Goal: Feedback & Contribution: Leave review/rating

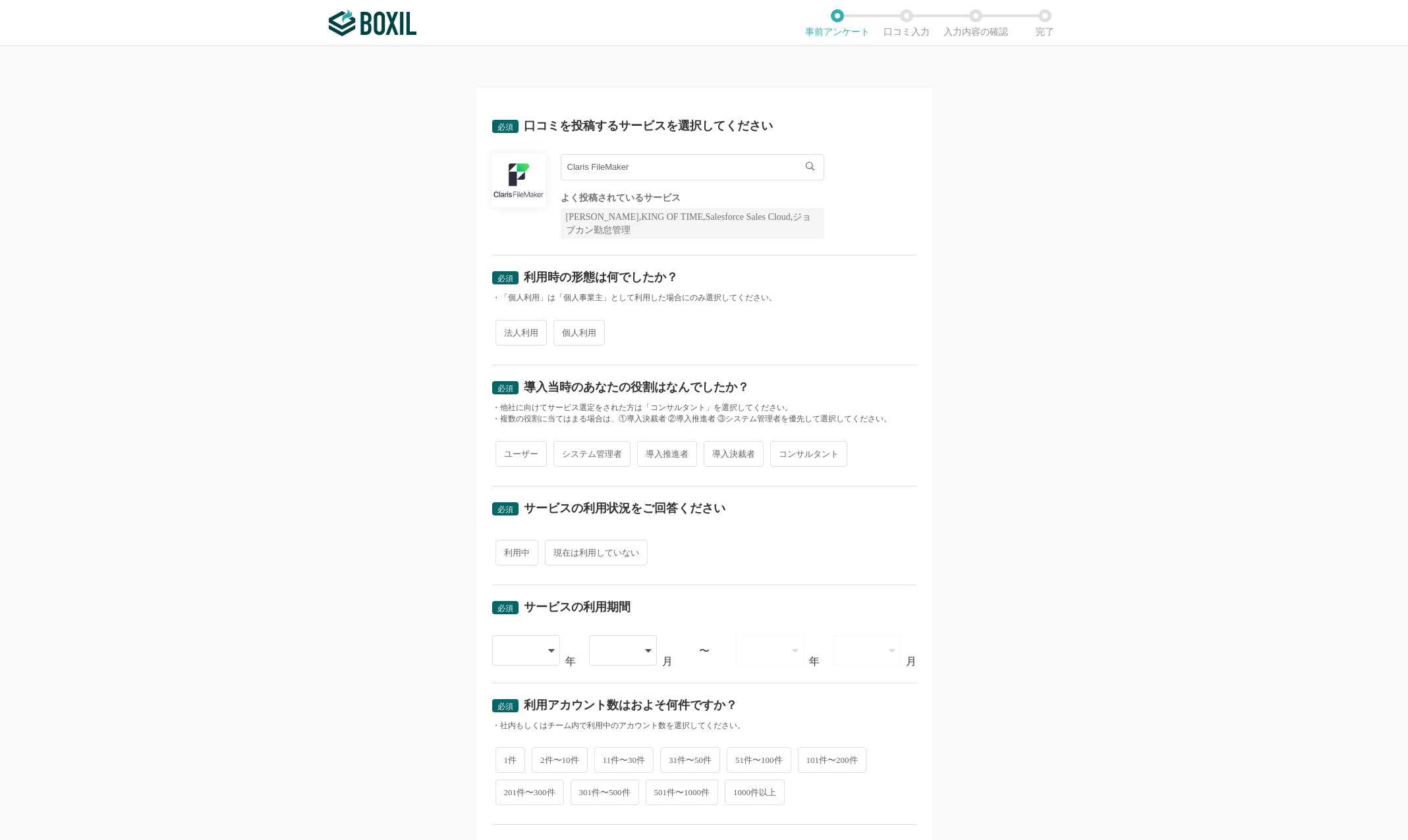
click at [521, 331] on span "法人利用" at bounding box center [521, 333] width 51 height 26
click at [507, 331] on input "法人利用" at bounding box center [503, 326] width 9 height 9
radio input "true"
drag, startPoint x: 527, startPoint y: 452, endPoint x: 583, endPoint y: 453, distance: 56.0
click at [527, 452] on span "ユーザー" at bounding box center [521, 454] width 51 height 26
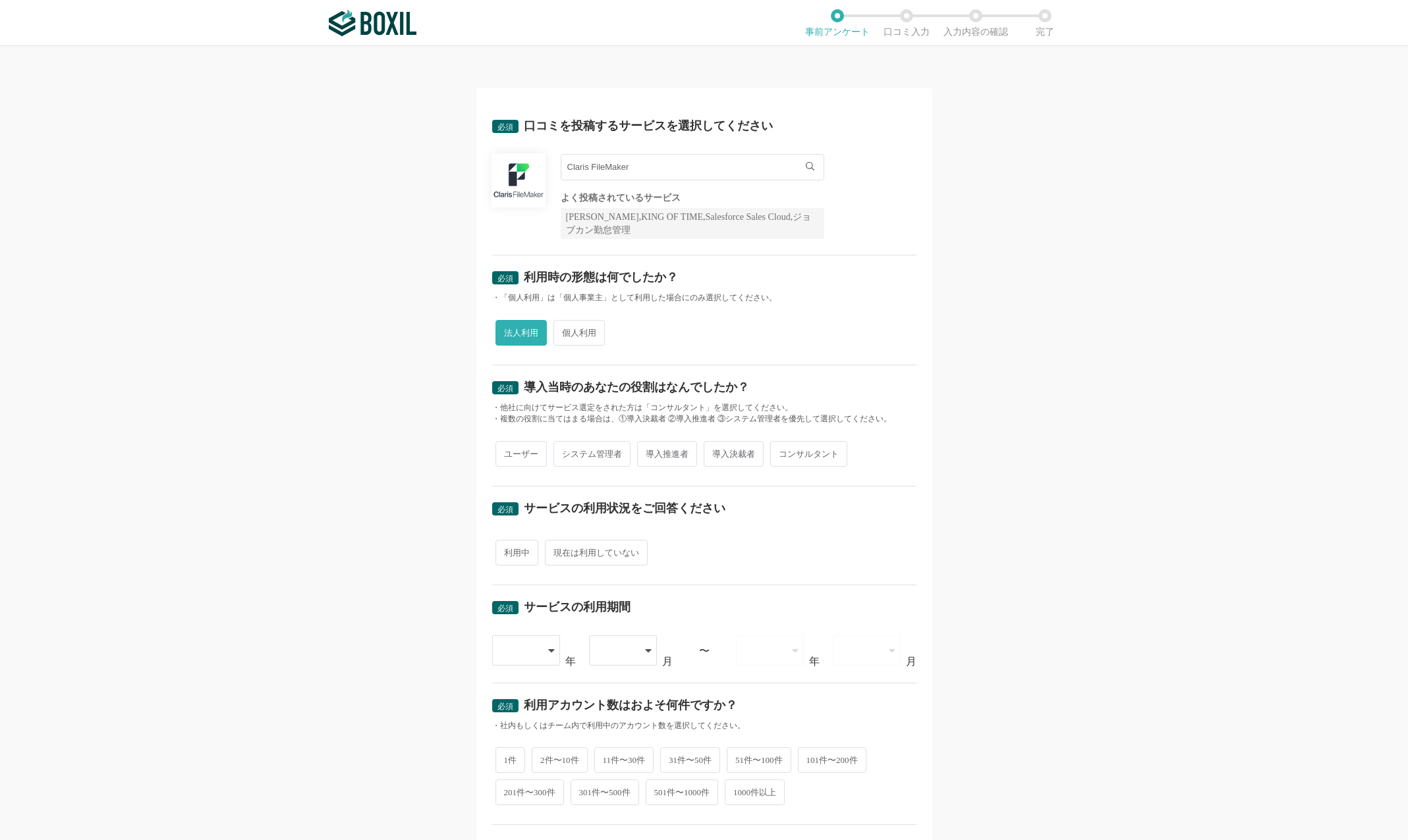
click at [507, 451] on input "ユーザー" at bounding box center [503, 447] width 9 height 9
radio input "true"
click at [587, 453] on span "システム管理者" at bounding box center [592, 454] width 77 height 26
click at [565, 451] on input "システム管理者" at bounding box center [561, 447] width 9 height 9
radio input "true"
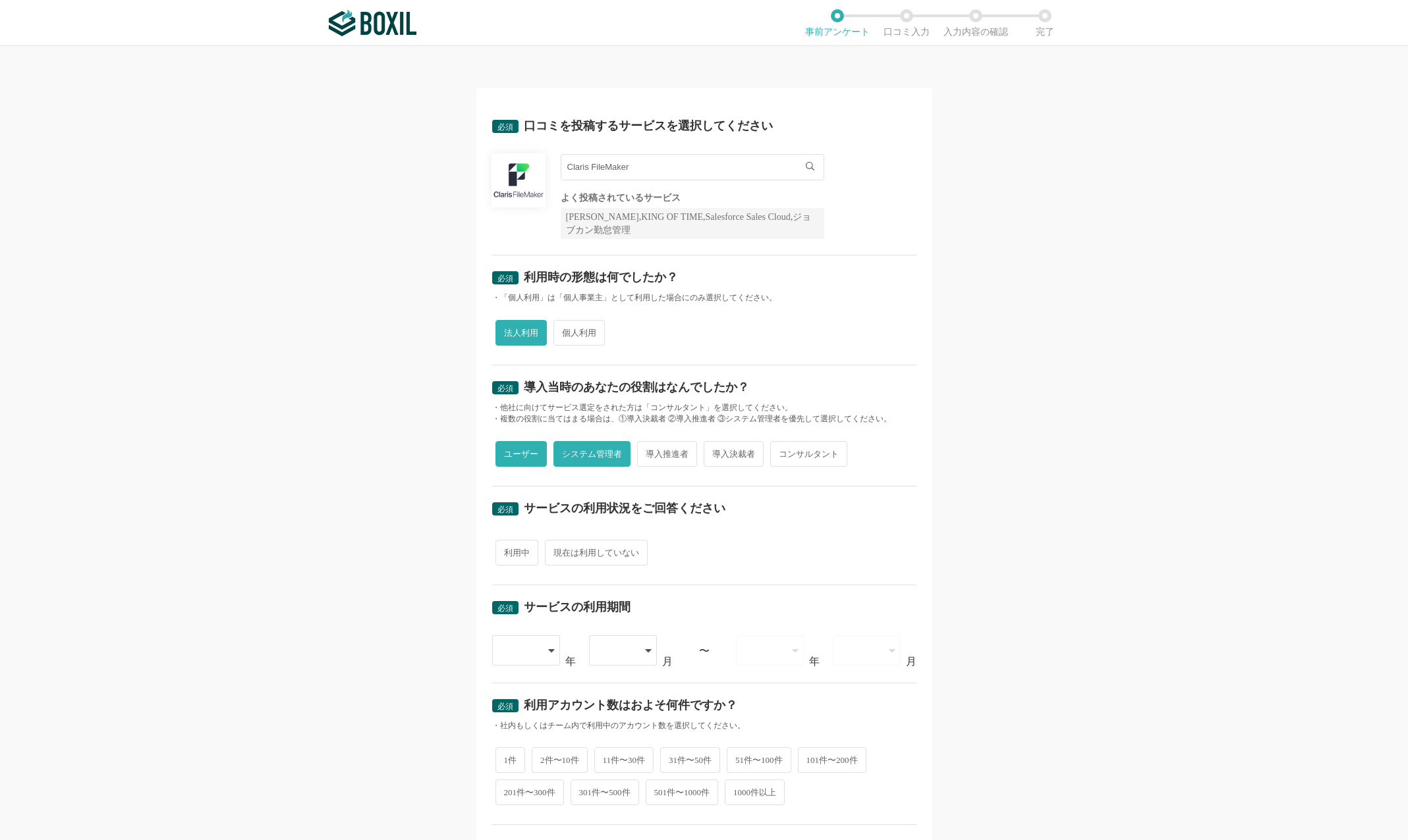
radio input "false"
drag, startPoint x: 651, startPoint y: 453, endPoint x: 662, endPoint y: 453, distance: 11.0
click at [651, 453] on span "導入推進者" at bounding box center [667, 454] width 60 height 26
click at [649, 451] on input "導入推進者" at bounding box center [644, 447] width 9 height 9
radio input "true"
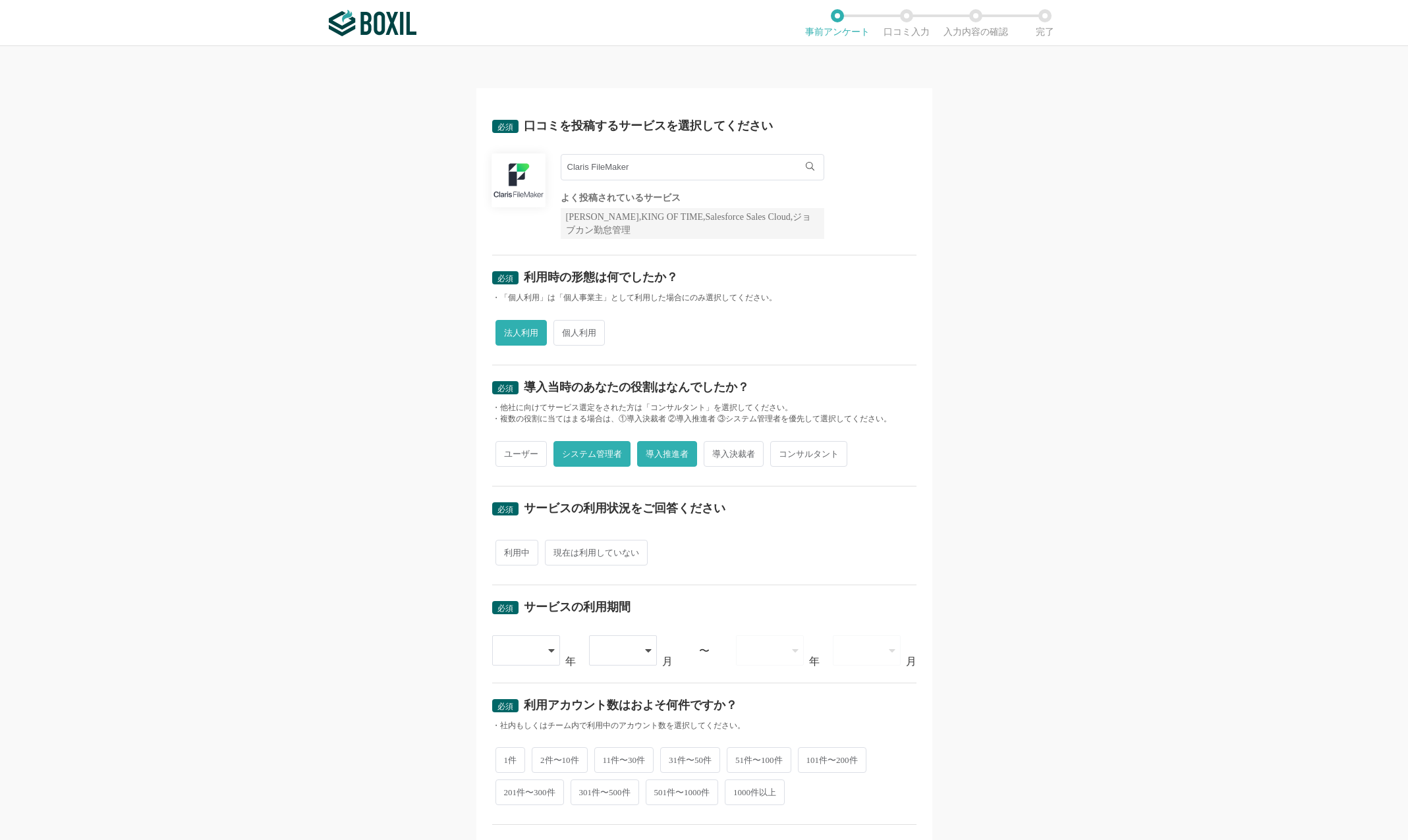
radio input "false"
click at [730, 456] on span "導入決裁者" at bounding box center [734, 454] width 60 height 26
click at [715, 451] on input "導入決裁者" at bounding box center [711, 447] width 9 height 9
radio input "true"
radio input "false"
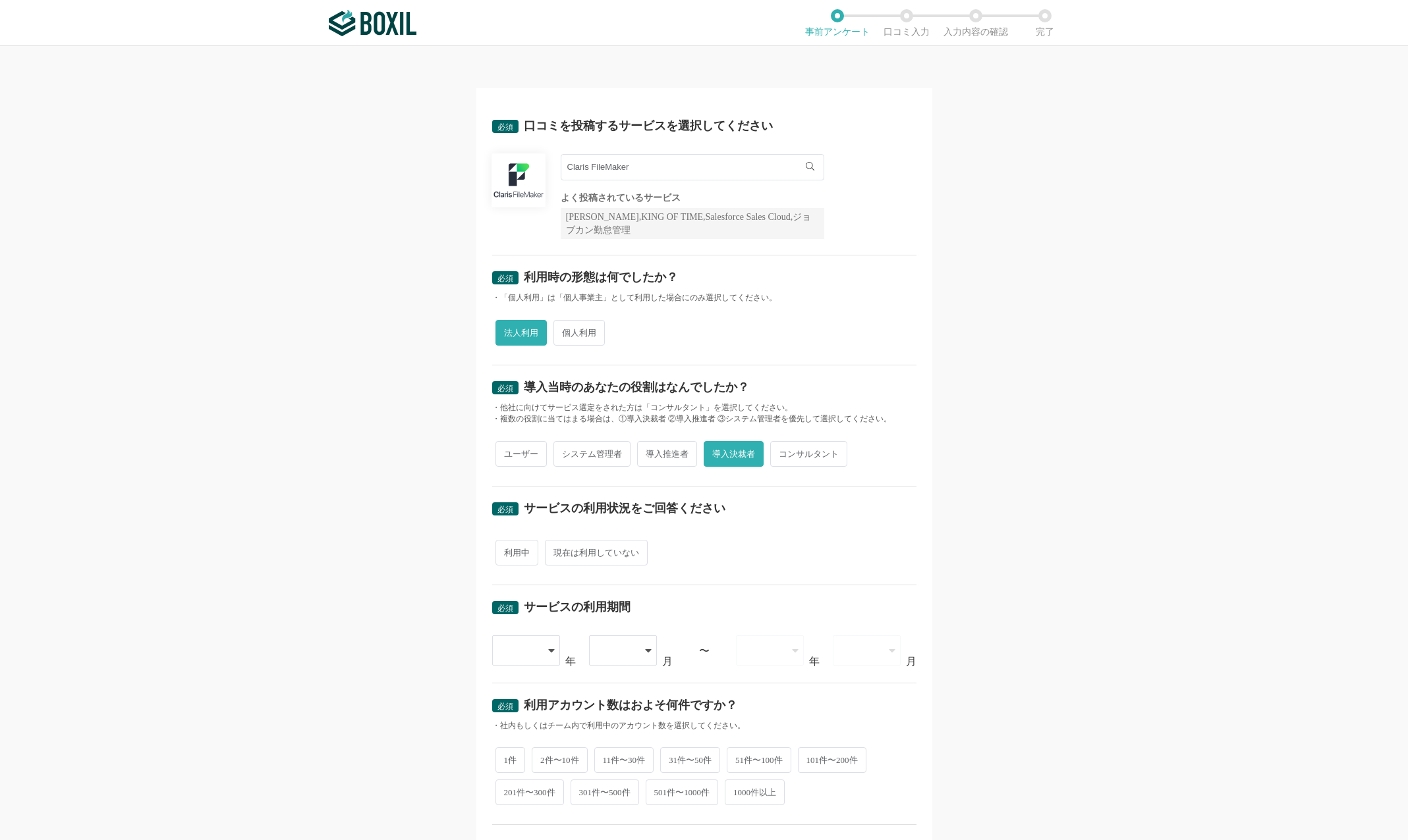
click at [810, 458] on span "コンサルタント" at bounding box center [808, 454] width 77 height 26
click at [782, 451] on input "コンサルタント" at bounding box center [777, 447] width 9 height 9
radio input "true"
radio input "false"
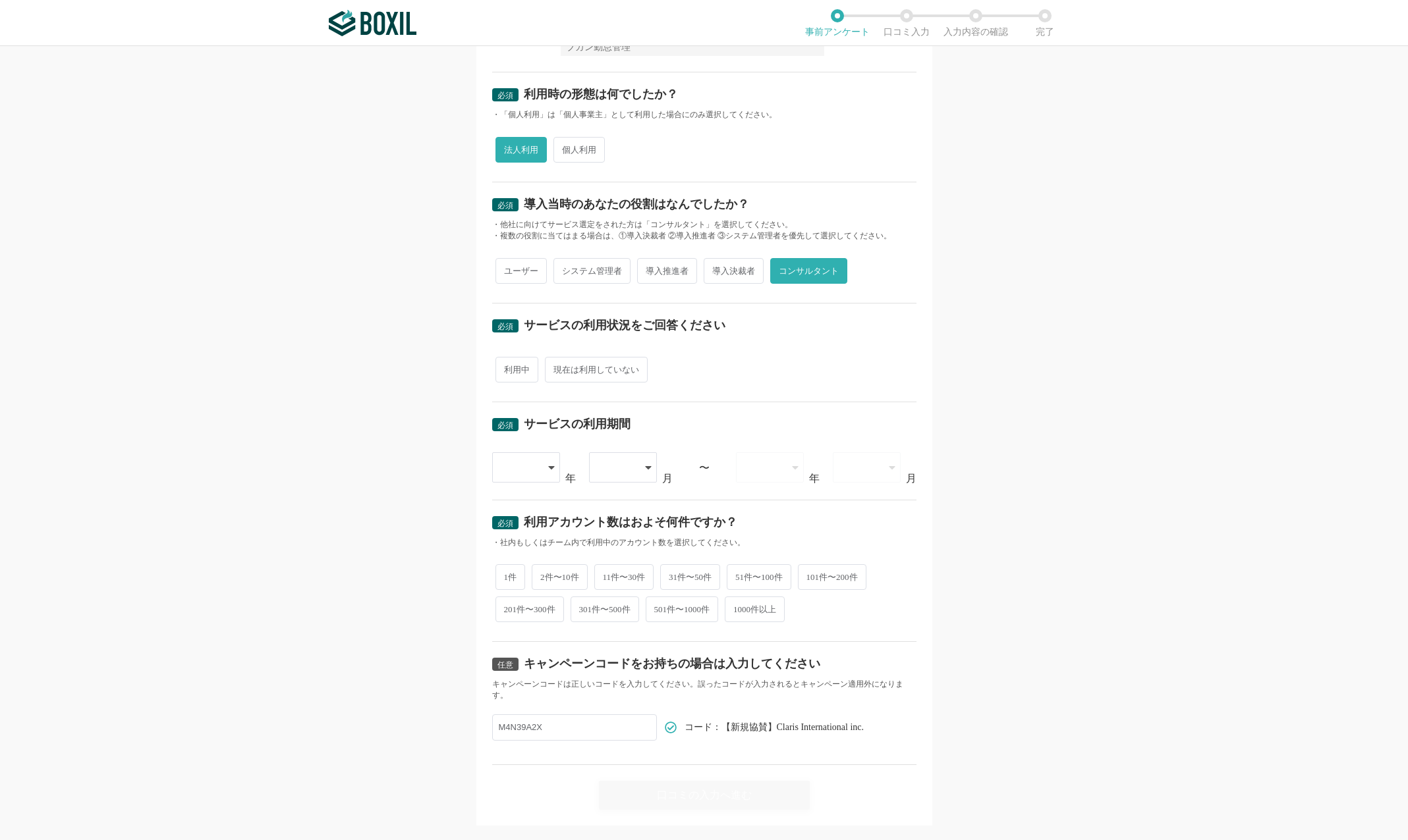
scroll to position [199, 0]
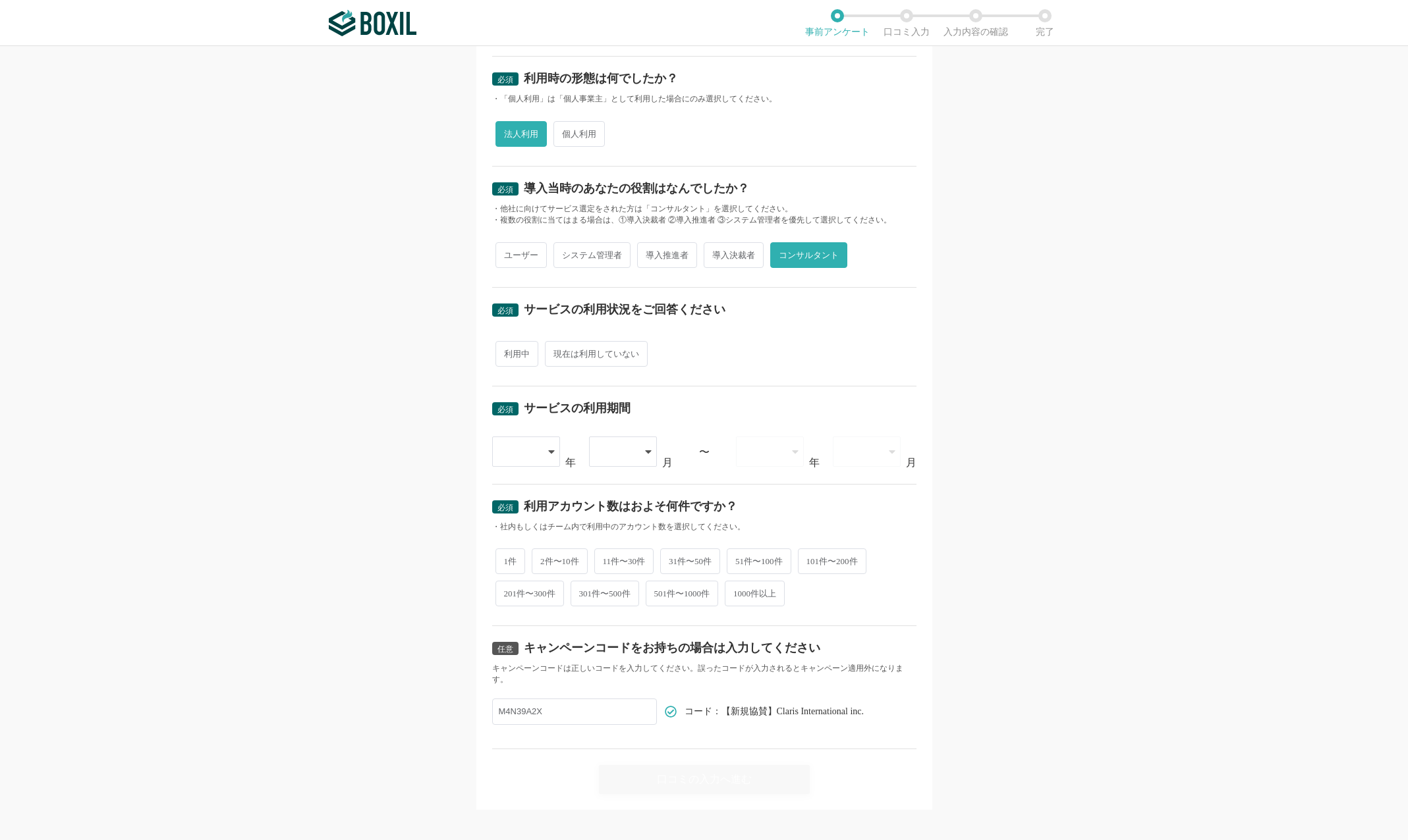
click at [510, 357] on span "利用中" at bounding box center [516, 354] width 43 height 26
click at [507, 352] on input "利用中" at bounding box center [503, 347] width 9 height 9
radio input "true"
click at [549, 454] on icon at bounding box center [553, 451] width 7 height 10
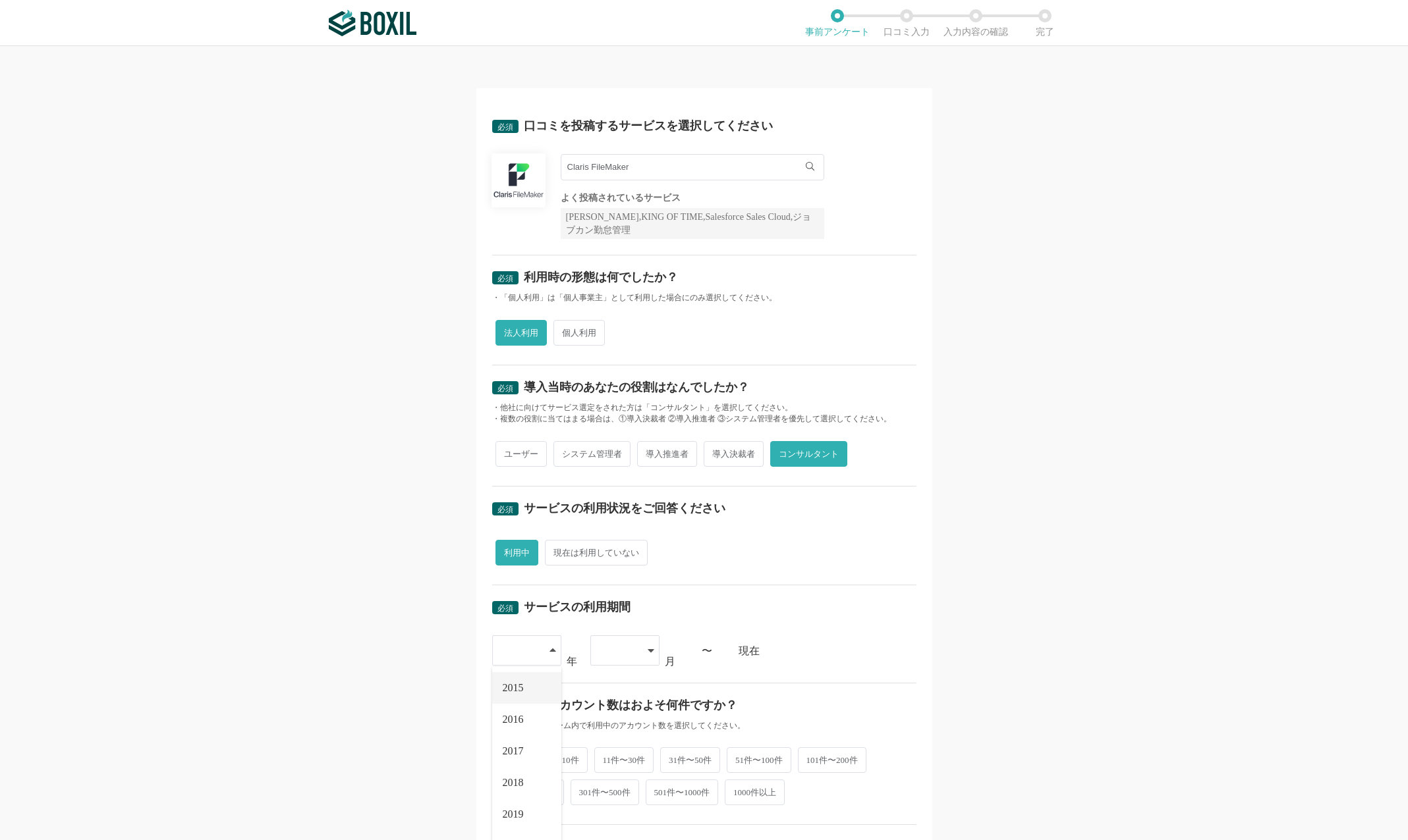
click at [511, 683] on span "2015" at bounding box center [513, 688] width 21 height 10
click at [631, 648] on div at bounding box center [618, 650] width 39 height 29
click at [616, 688] on li "01" at bounding box center [624, 688] width 69 height 31
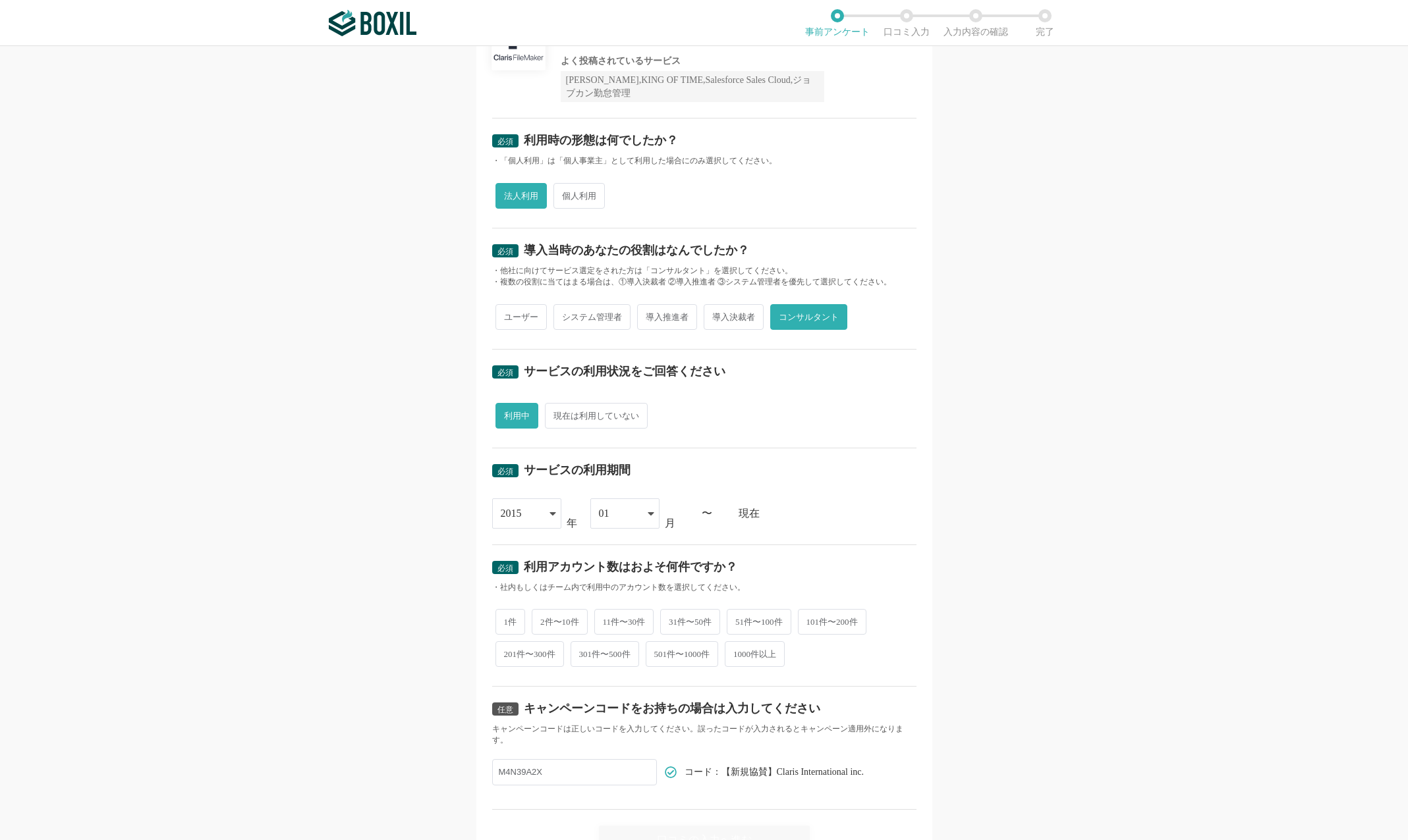
scroll to position [198, 0]
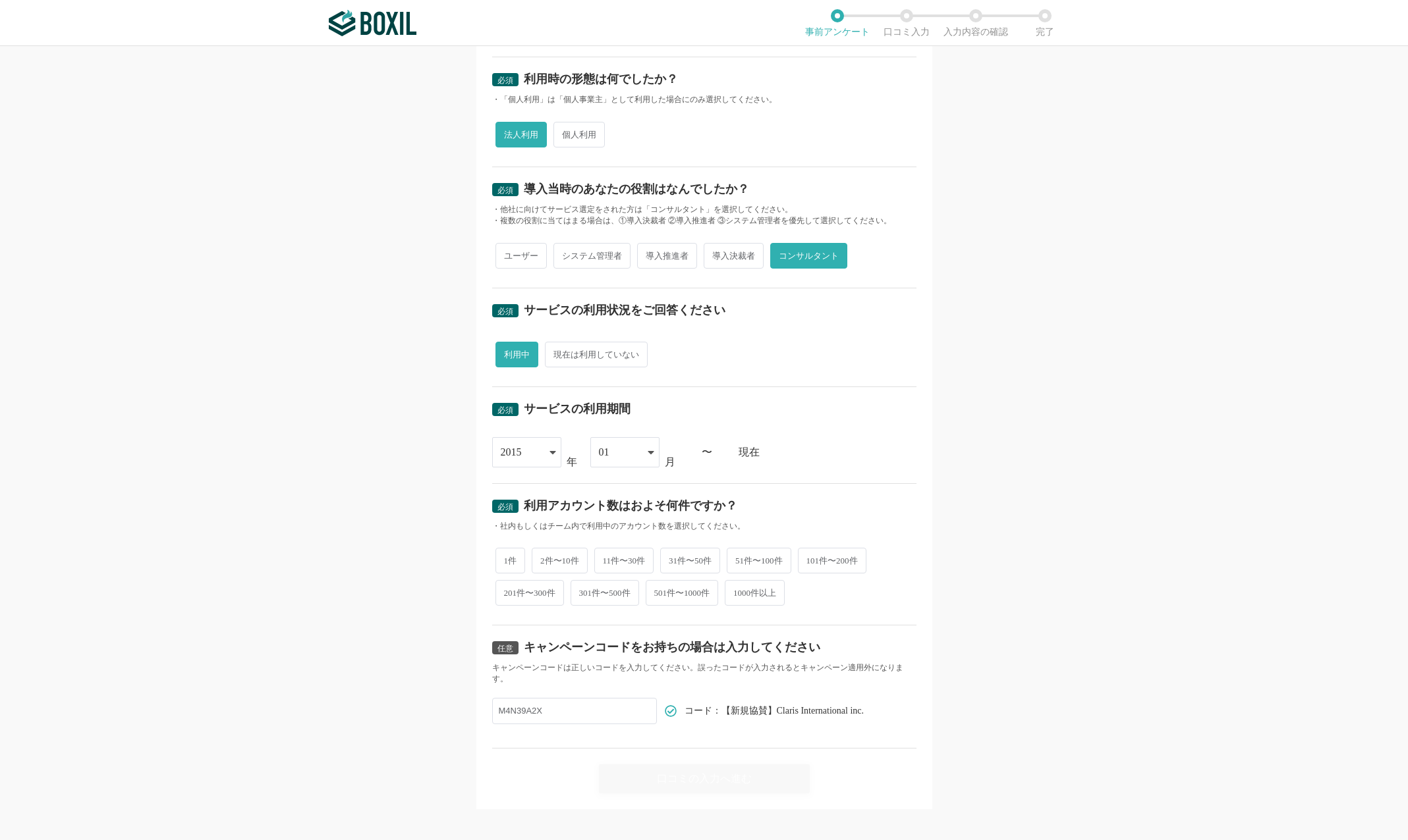
click at [639, 566] on span "11件〜30件" at bounding box center [624, 561] width 60 height 26
click at [606, 559] on input "11件〜30件" at bounding box center [602, 554] width 9 height 9
radio input "true"
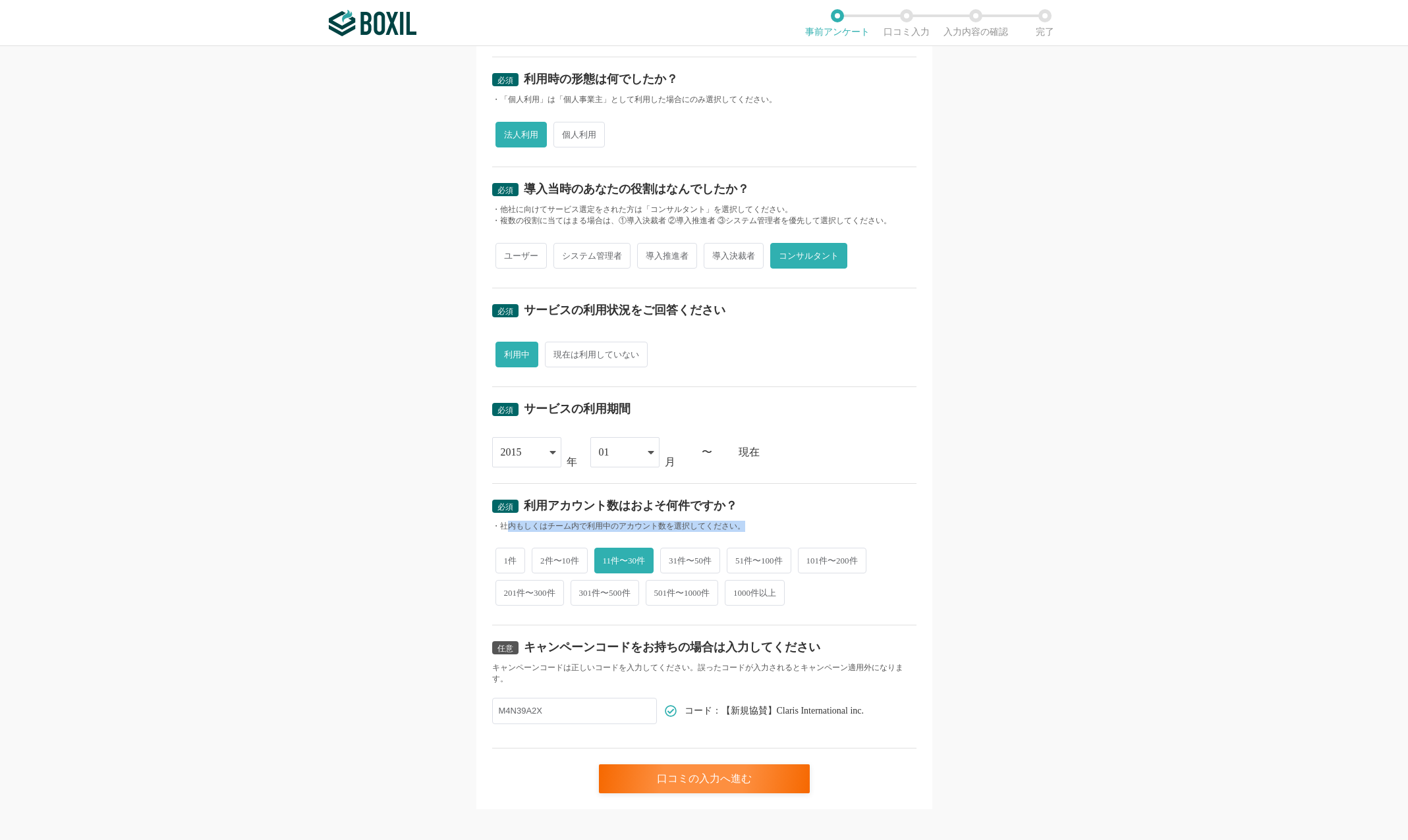
drag, startPoint x: 499, startPoint y: 527, endPoint x: 706, endPoint y: 532, distance: 207.1
click at [706, 532] on div "必須 利用アカウント数はおよそ何件ですか？ ・社内もしくはチーム内で利用中のアカウント数を選択してください。 1件 2件〜10件 11件〜30件 31件〜50…" at bounding box center [704, 555] width 424 height 142
click at [920, 522] on div "必須 口コミを投稿するサービスを選択してください Claris FileMaker Claris FileMaker よく投稿されているサービス Sansan…" at bounding box center [704, 350] width 456 height 919
click at [723, 764] on div "口コミの入力へ進む" at bounding box center [704, 779] width 211 height 29
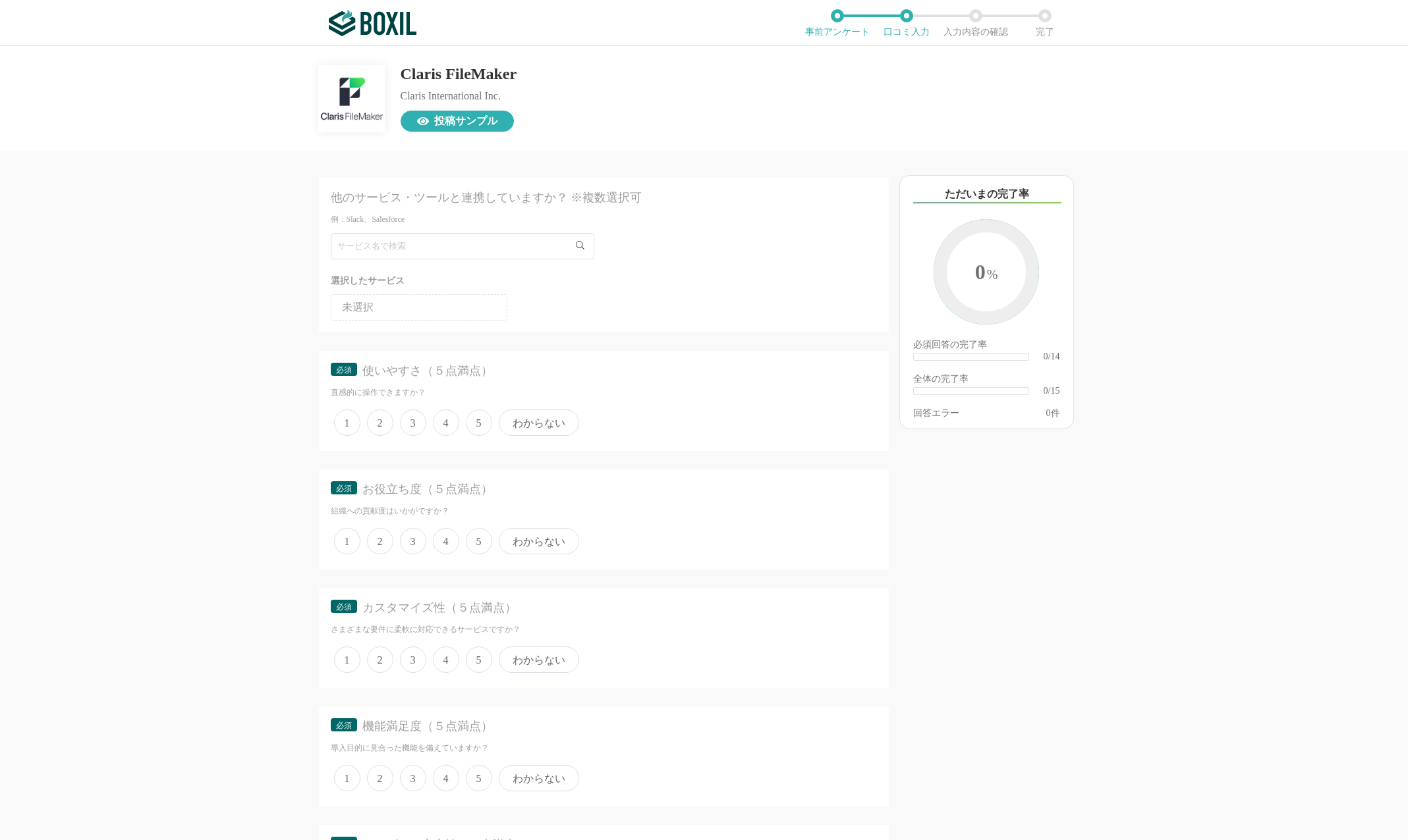
click at [488, 120] on span "投稿サンプル" at bounding box center [465, 121] width 64 height 10
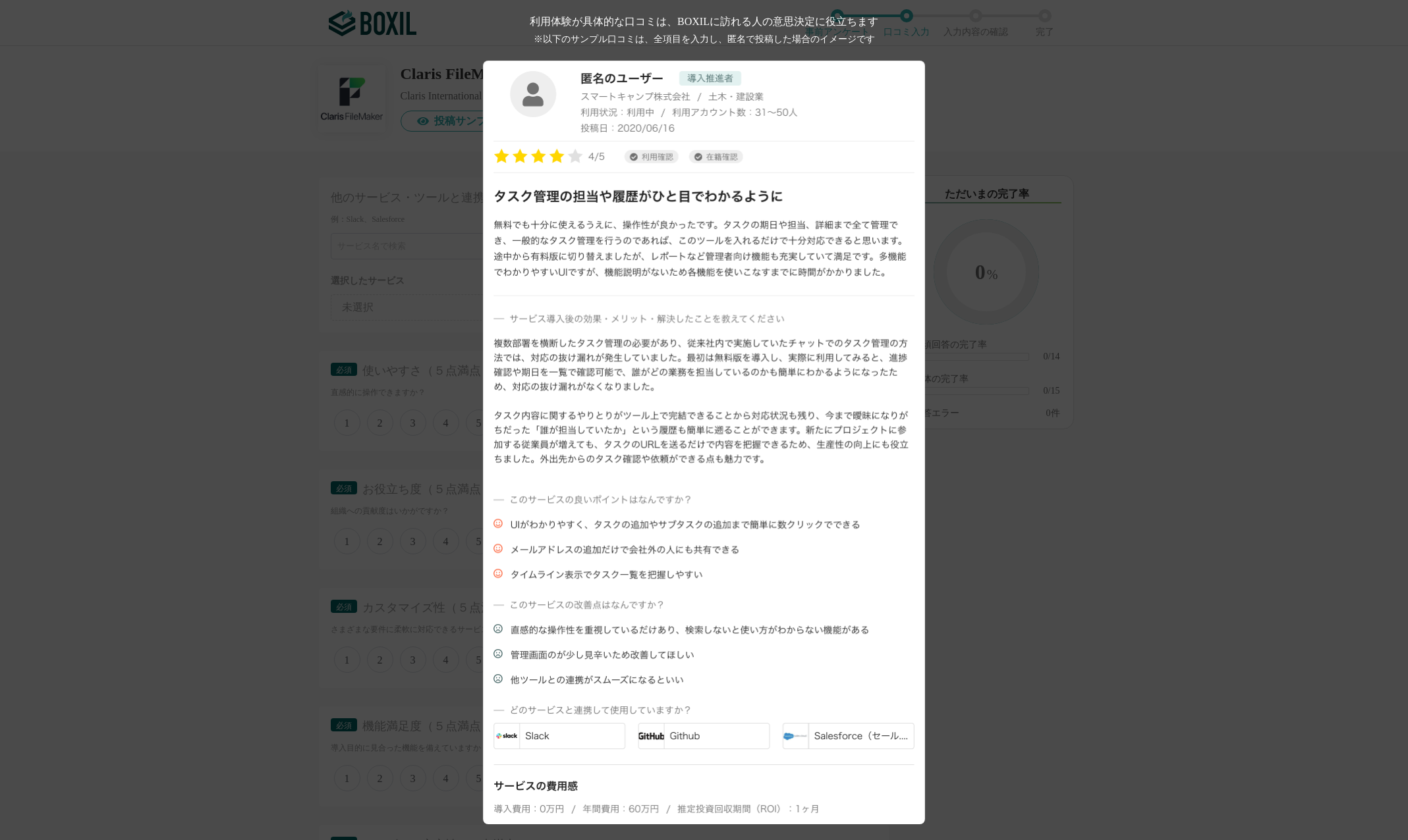
click at [437, 99] on div "利用体験が具体的な口コミは、BOXILに訪れる人の意思決定に役立ちます ※以下のサンプル口コミは、全項目を入力し、匿名で投稿した場合のイメージです" at bounding box center [704, 420] width 1408 height 840
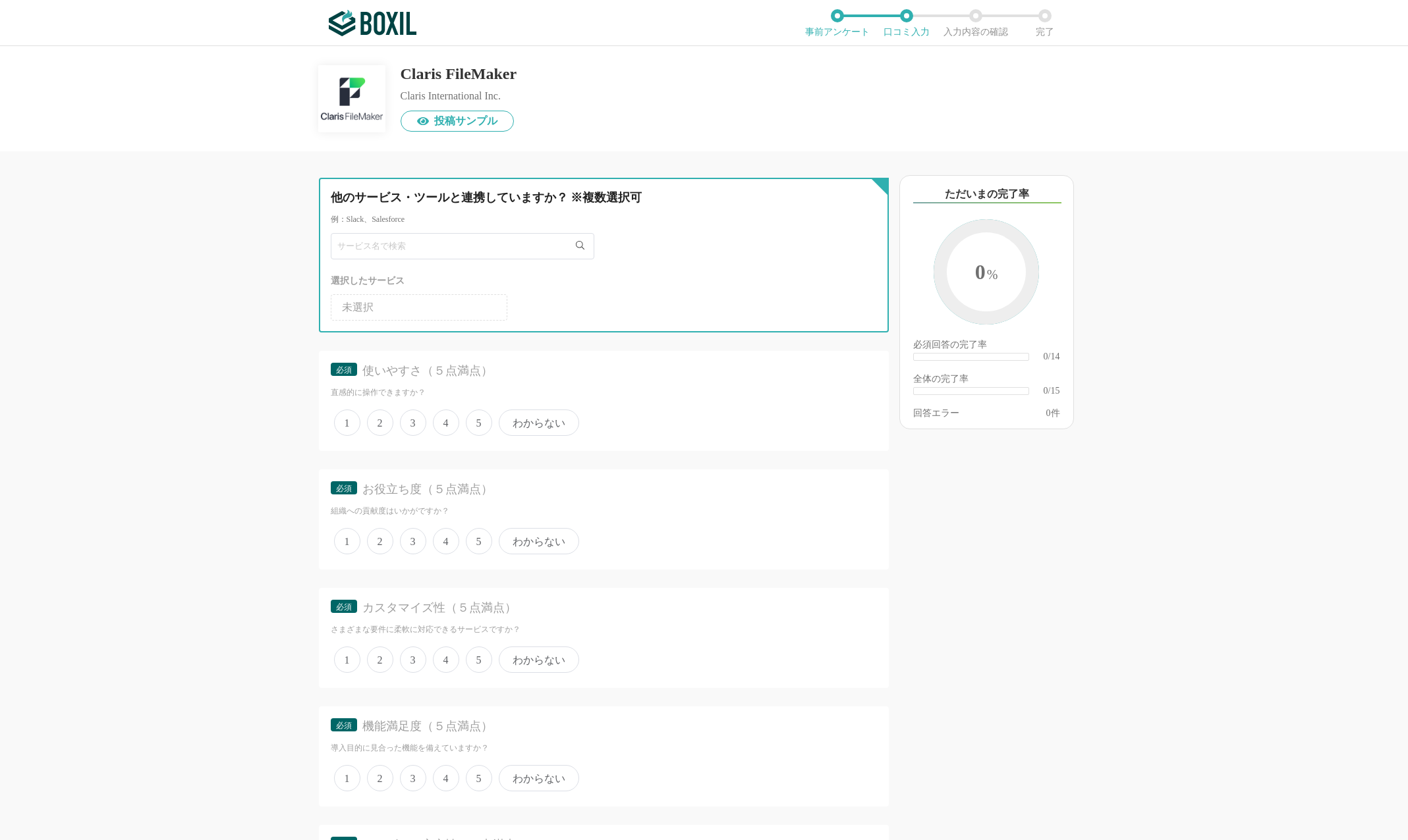
click at [517, 255] on input "text" at bounding box center [463, 246] width 264 height 27
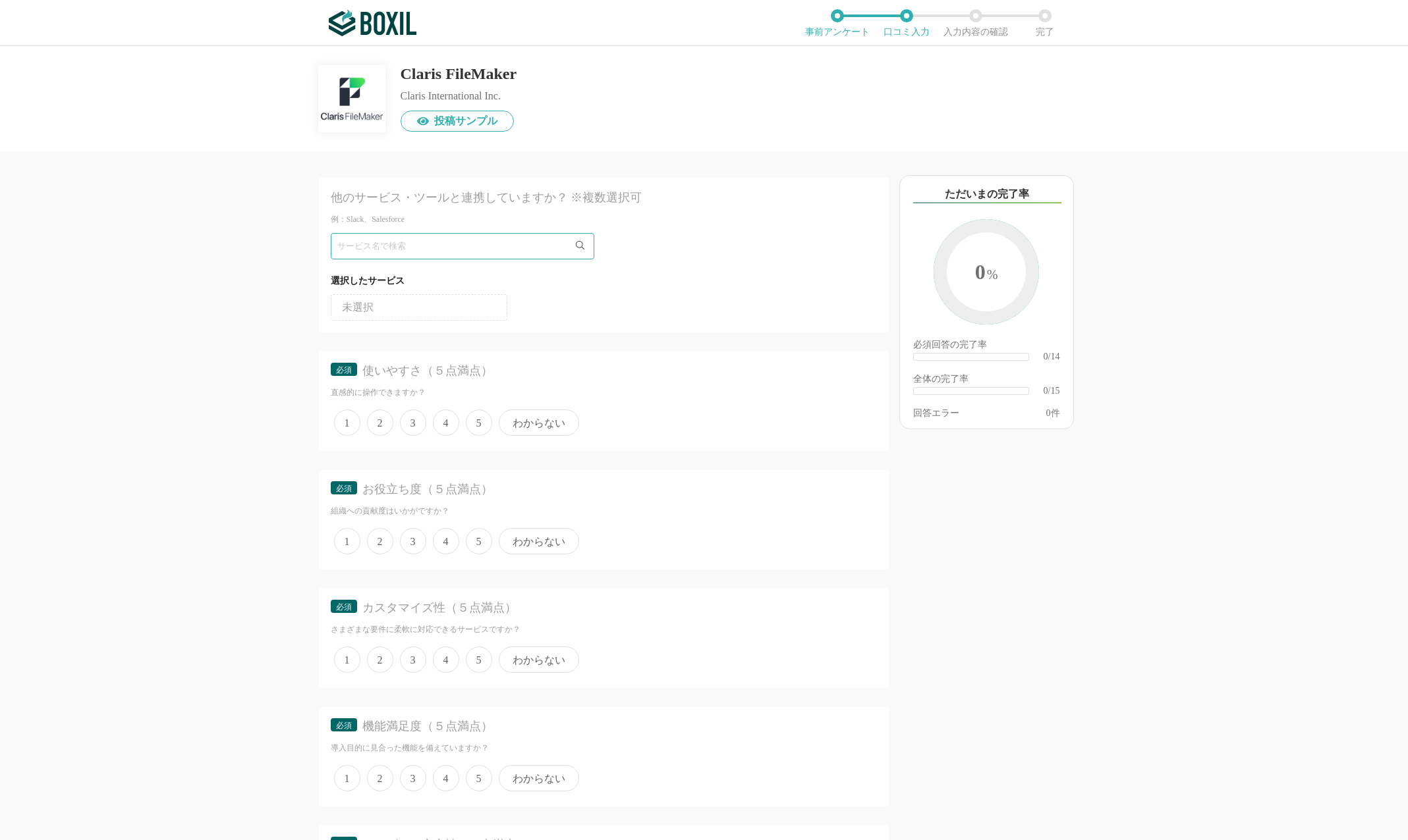
click at [202, 227] on div "他のサービス・ツールと連携していますか？ ※複数選択可 例：Slack、Salesforce 選択したサービス 未選択 必須 使いやすさ（５点満点） 直感的に…" at bounding box center [704, 443] width 1408 height 794
click at [1157, 324] on div "以下のキーワードが含まれる口コミが読まれています ただいまの完了率 0 % 必須回答の完了率 ​ 0/14 全体の完了率 ​ 0/15 回答エラー 0 件" at bounding box center [1034, 502] width 290 height 675
click at [142, 161] on div "他のサービス・ツールと連携していますか？ ※複数選択可 例：Slack、Salesforce 選択したサービス 未選択 必須 使いやすさ（５点満点） 直感的に…" at bounding box center [704, 443] width 1408 height 794
